Goal: Navigation & Orientation: Find specific page/section

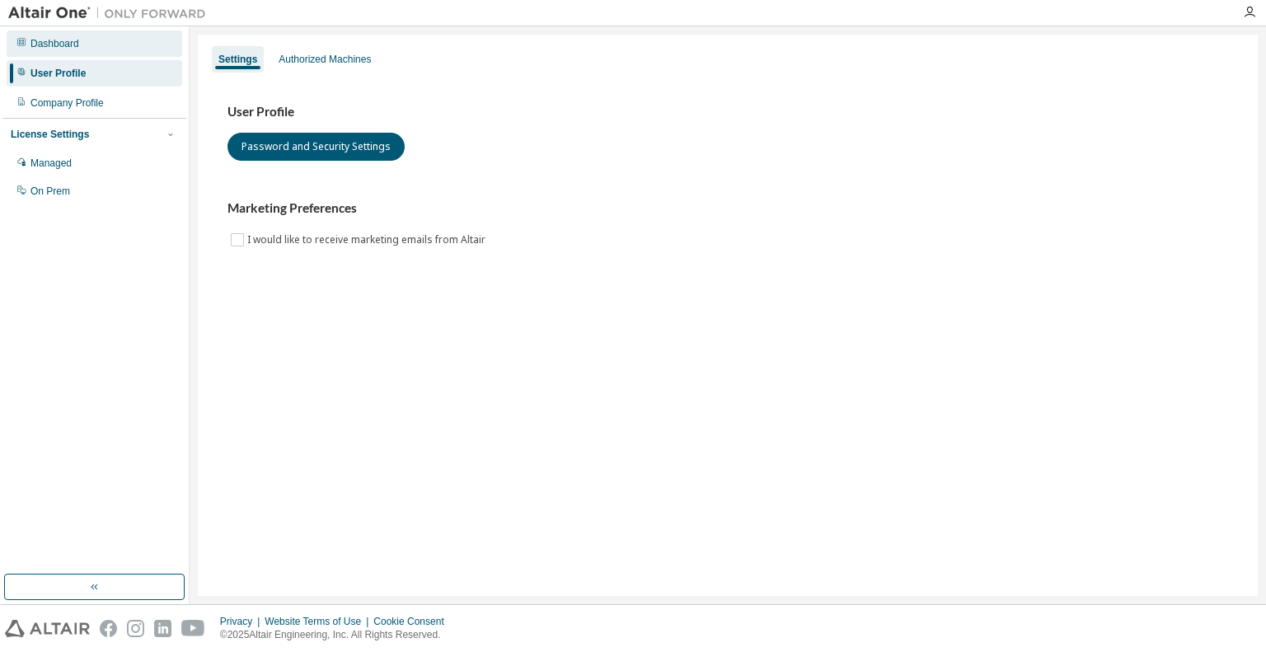
click at [84, 45] on div "Dashboard" at bounding box center [95, 43] width 176 height 26
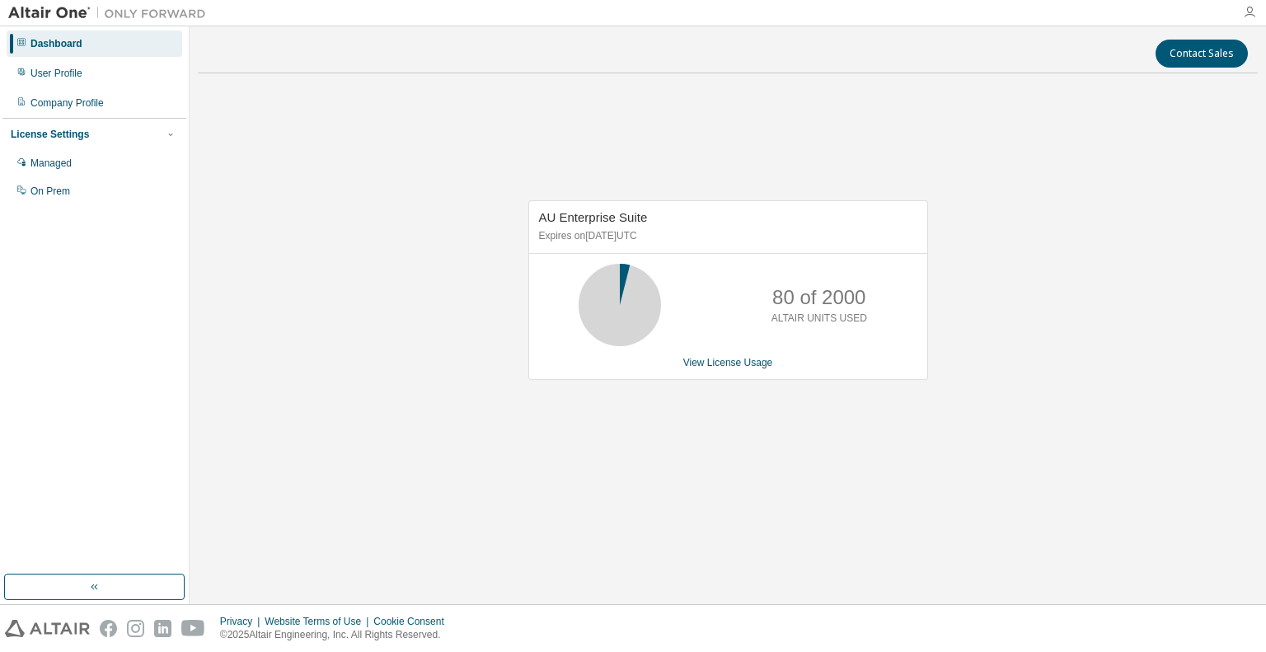
click at [1253, 6] on icon "button" at bounding box center [1249, 12] width 13 height 13
